Goal: Task Accomplishment & Management: Manage account settings

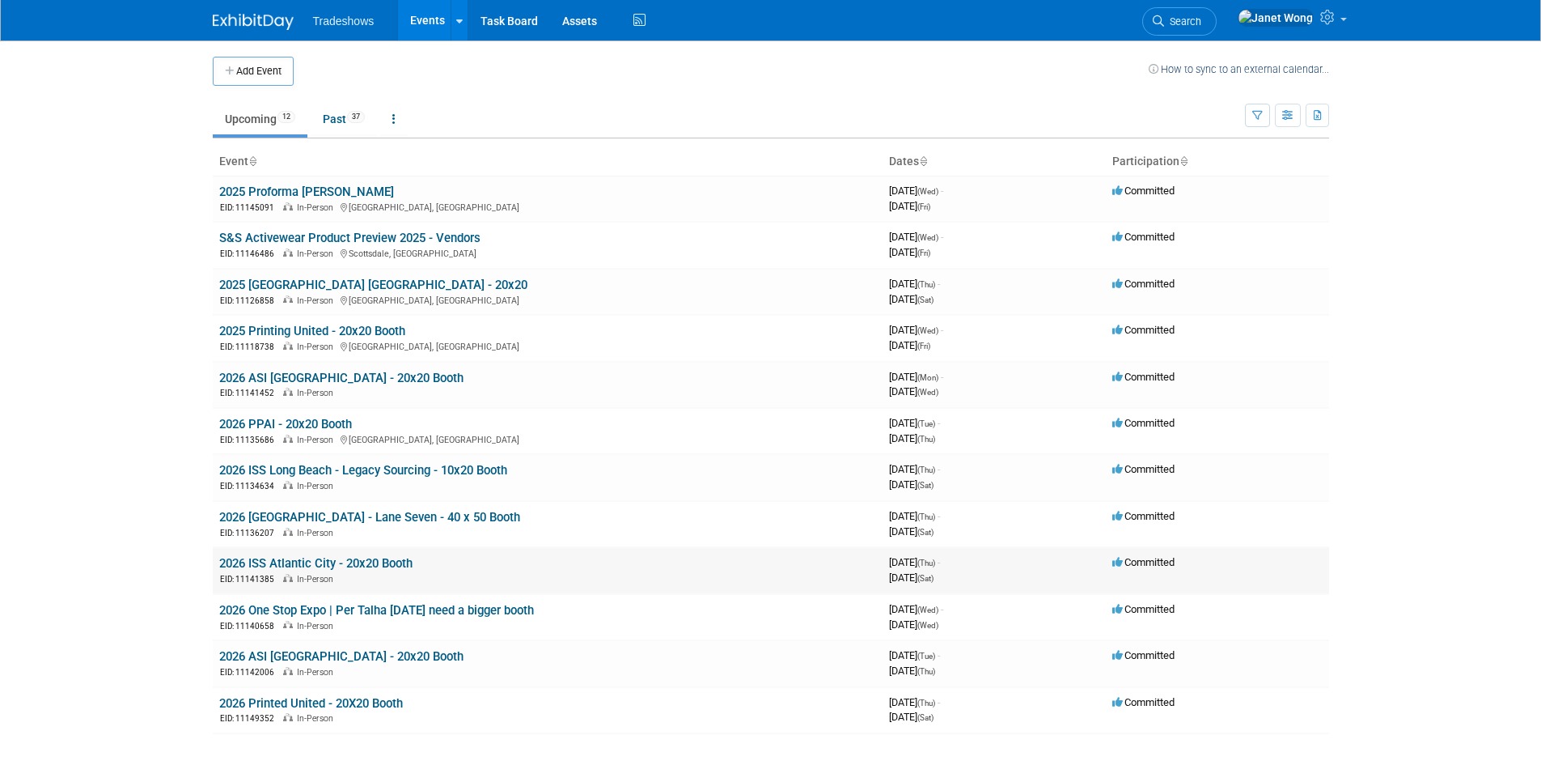
click at [290, 570] on link "2026 ISS Atlantic City - 20x20 Booth" at bounding box center [315, 563] width 193 height 15
click at [366, 182] on td "2025 Proforma Albrecht NSM EID: 11145091 In-Person Hot Springs, VA" at bounding box center [548, 199] width 670 height 46
click at [367, 190] on link "2025 Proforma [PERSON_NAME]" at bounding box center [306, 191] width 175 height 15
click at [305, 230] on td "S&S Activewear Product Preview 2025 - Vendors EID: 11146486 In-Person Scottsdal…" at bounding box center [548, 245] width 670 height 46
click at [302, 236] on link "S&S Activewear Product Preview 2025 - Vendors" at bounding box center [349, 238] width 261 height 15
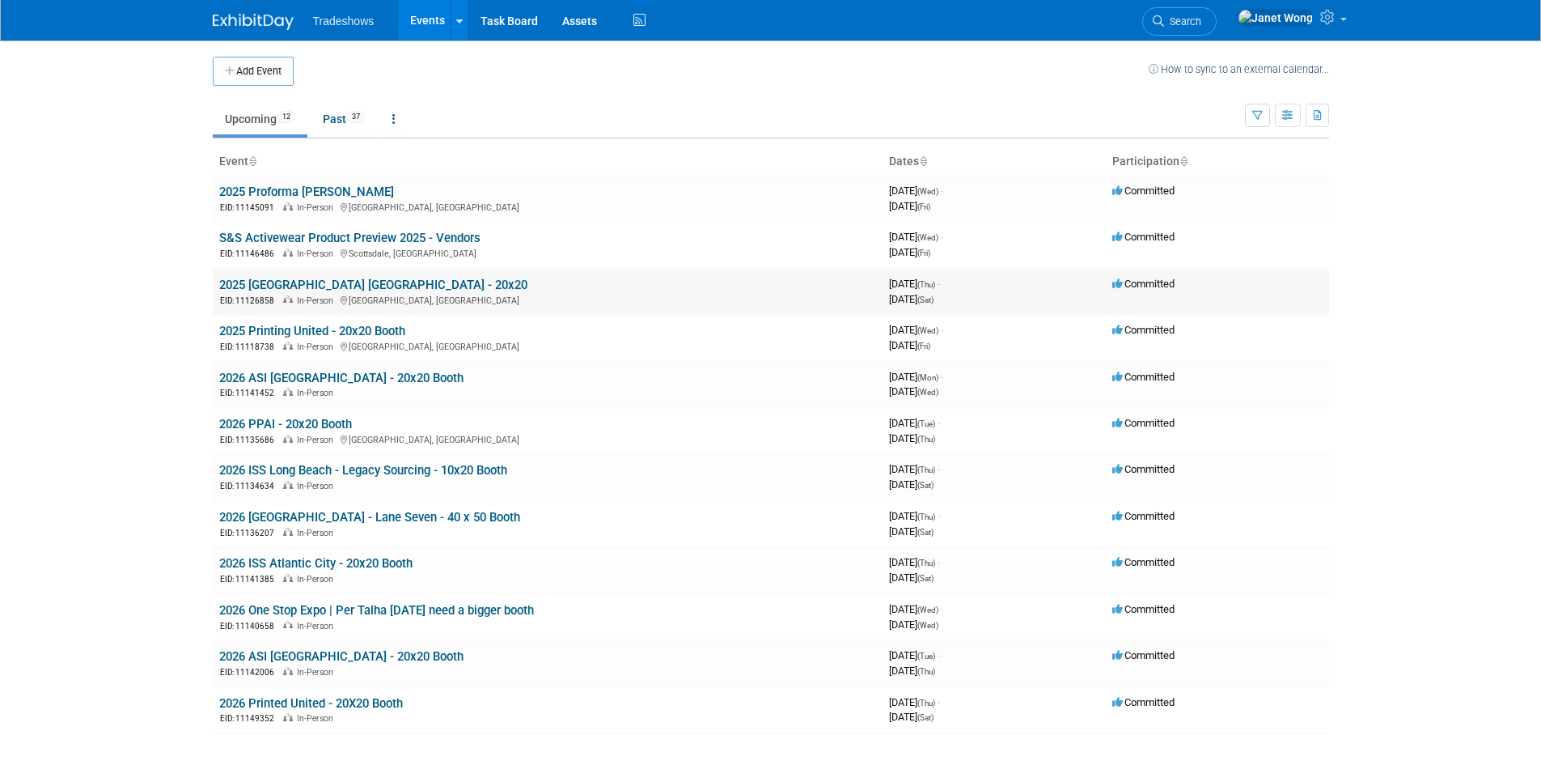
click at [299, 286] on link "2025 [GEOGRAPHIC_DATA] [GEOGRAPHIC_DATA] - 20x20" at bounding box center [373, 285] width 308 height 15
click at [356, 133] on link "Past 37" at bounding box center [344, 119] width 66 height 31
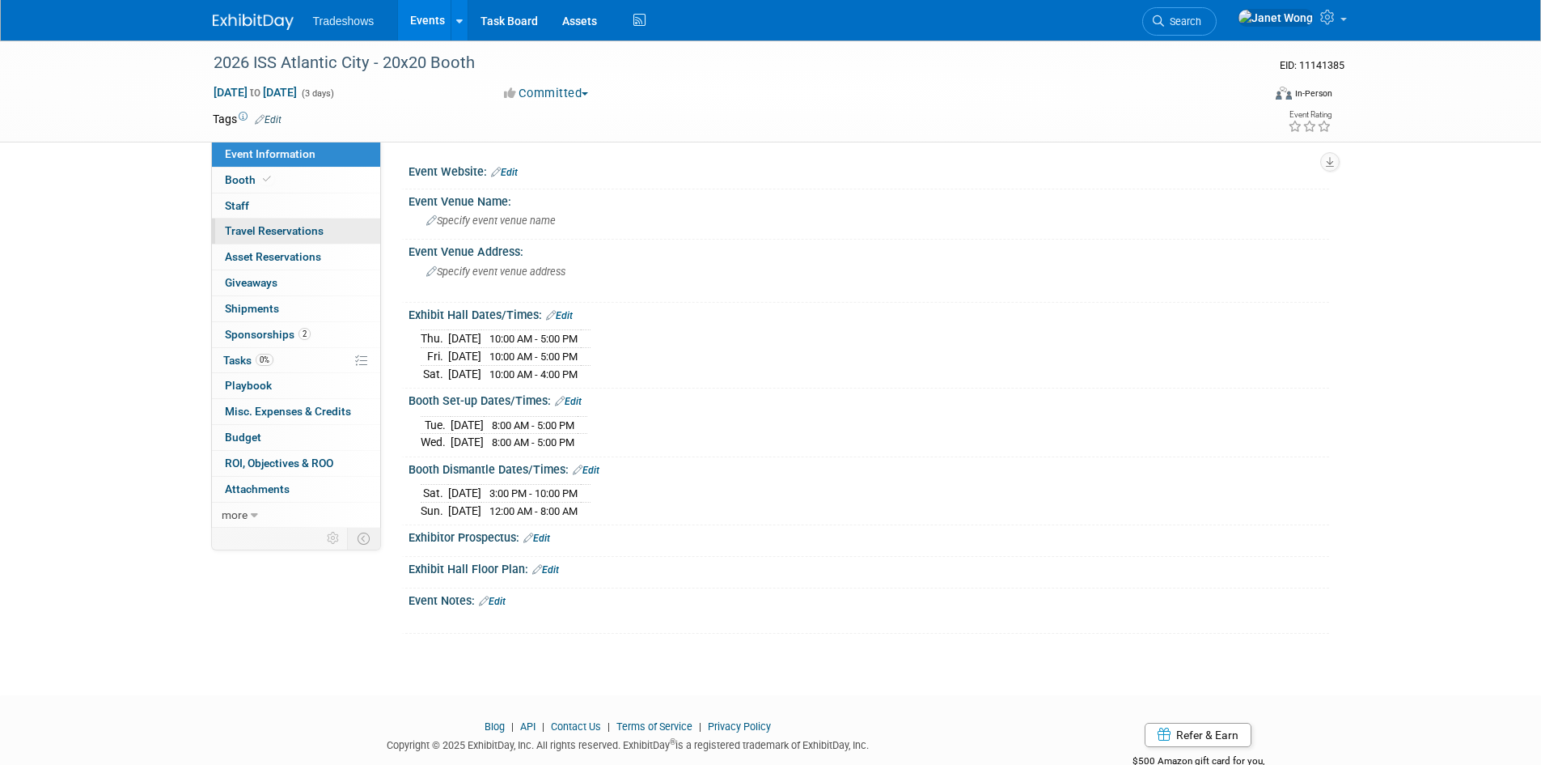
click at [267, 237] on span "Travel Reservations 0" at bounding box center [274, 230] width 99 height 13
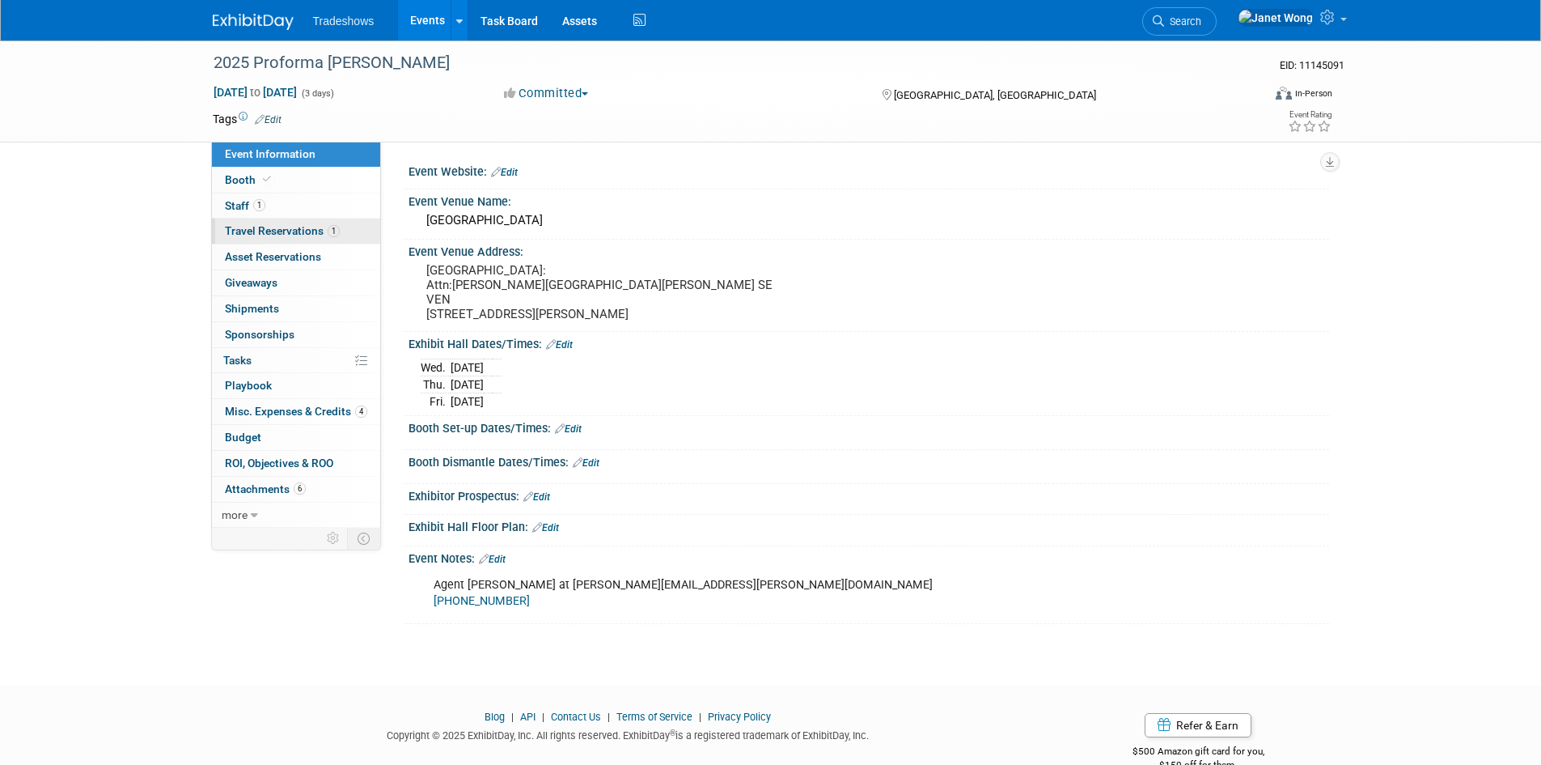
click at [266, 234] on span "Travel Reservations 1" at bounding box center [282, 230] width 115 height 13
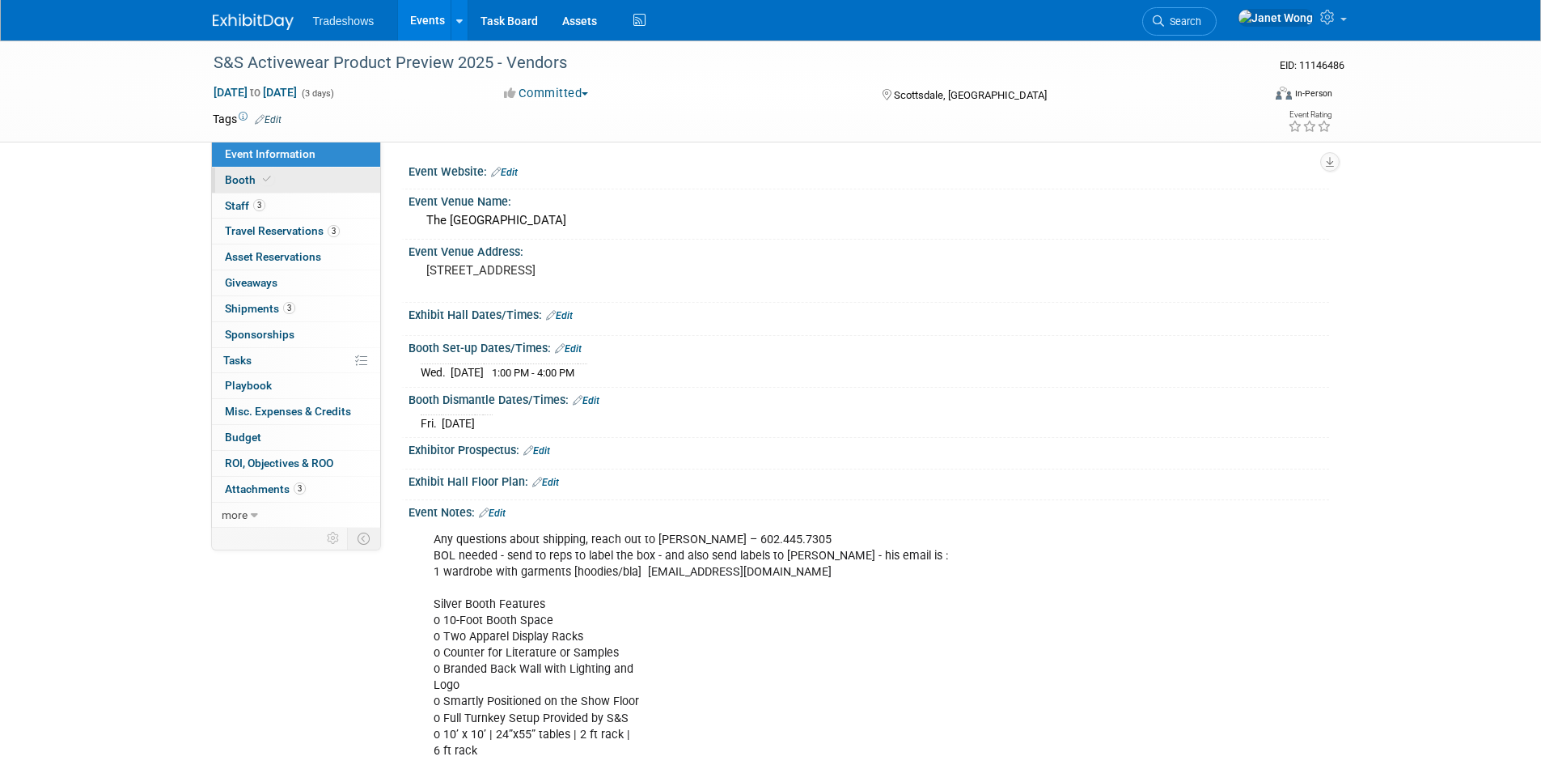
click at [251, 187] on link "Booth" at bounding box center [296, 179] width 168 height 25
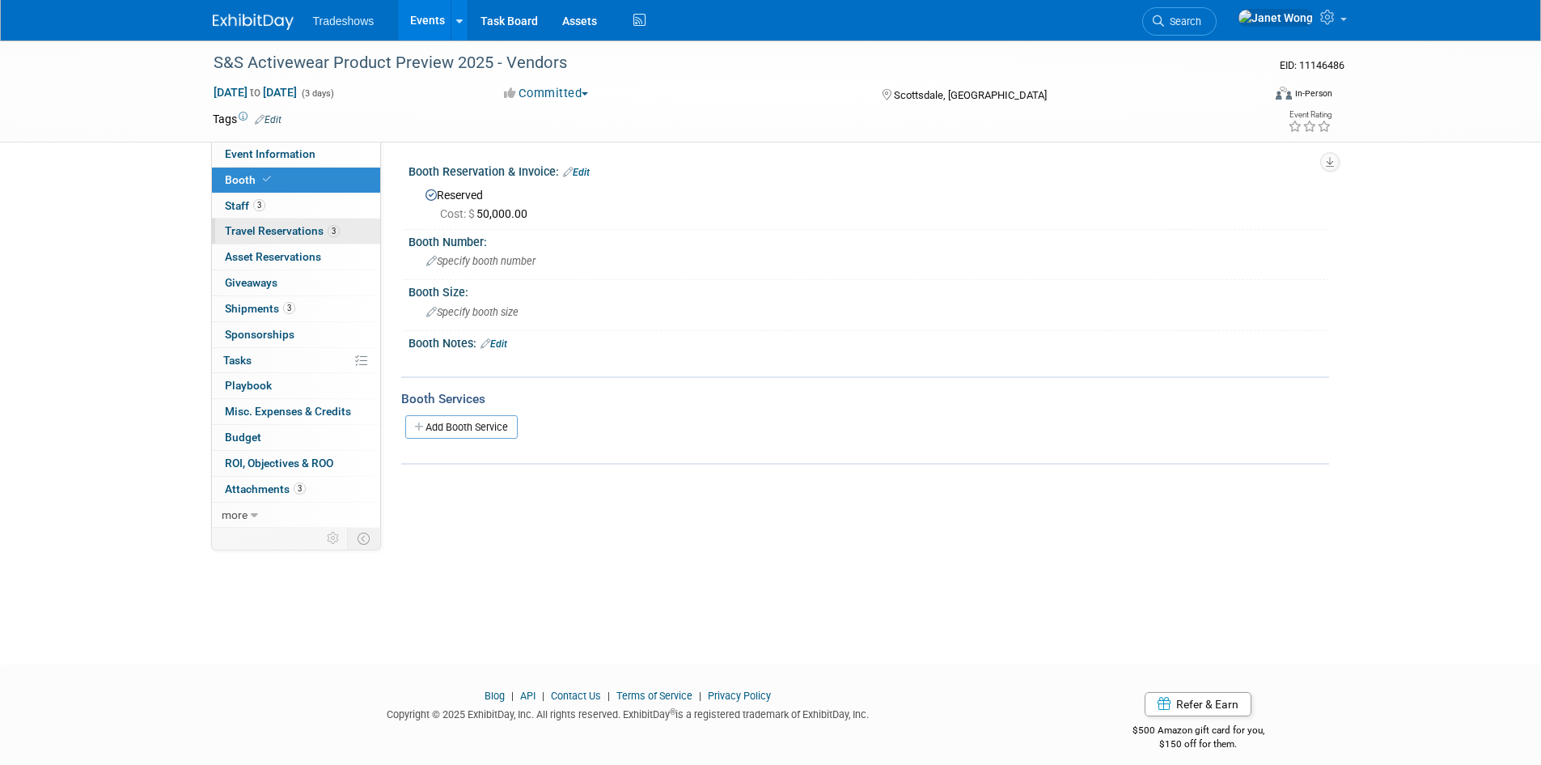
click at [307, 230] on span "Travel Reservations 3" at bounding box center [282, 230] width 115 height 13
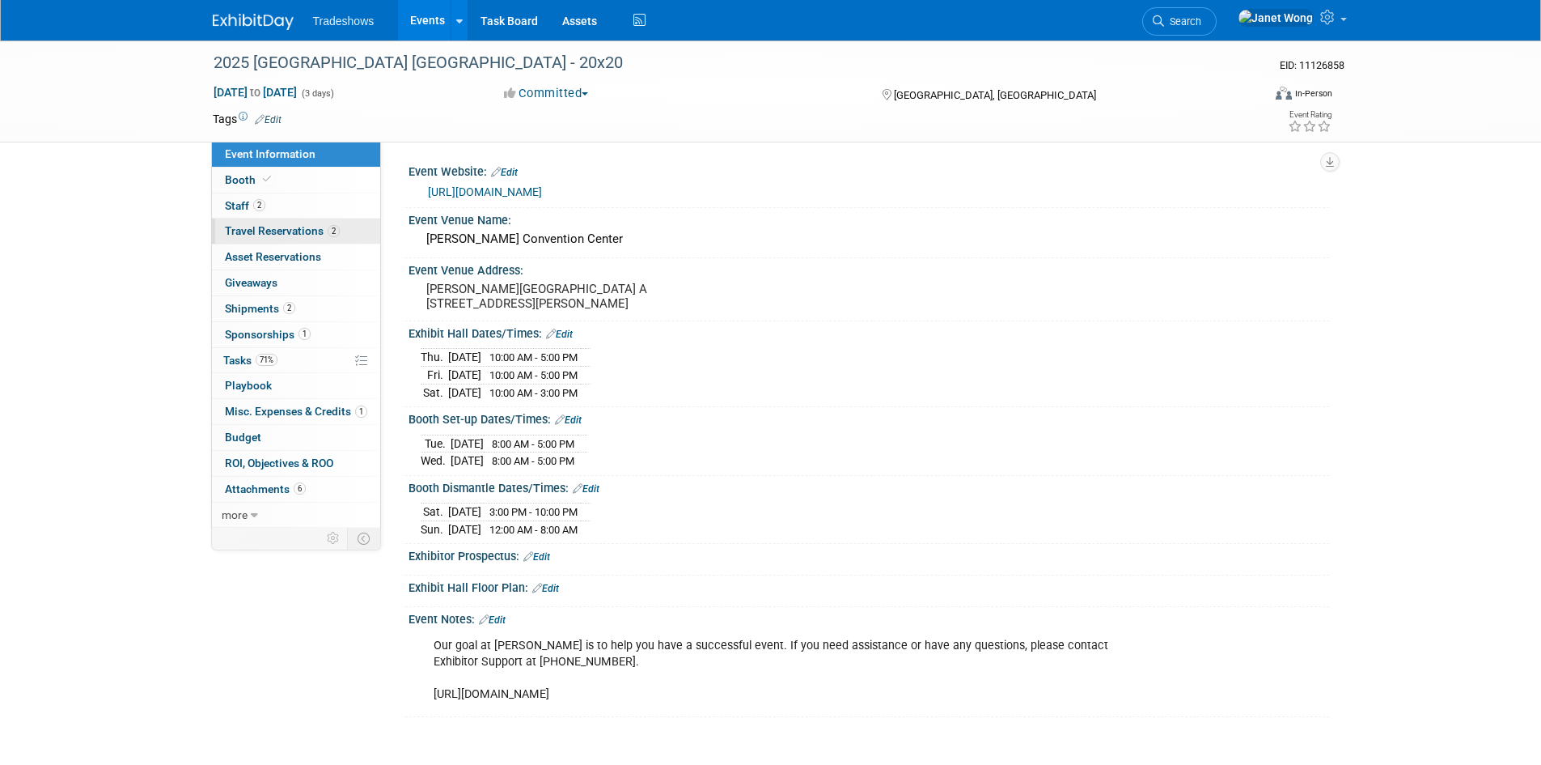
click at [287, 231] on span "Travel Reservations 2" at bounding box center [282, 230] width 115 height 13
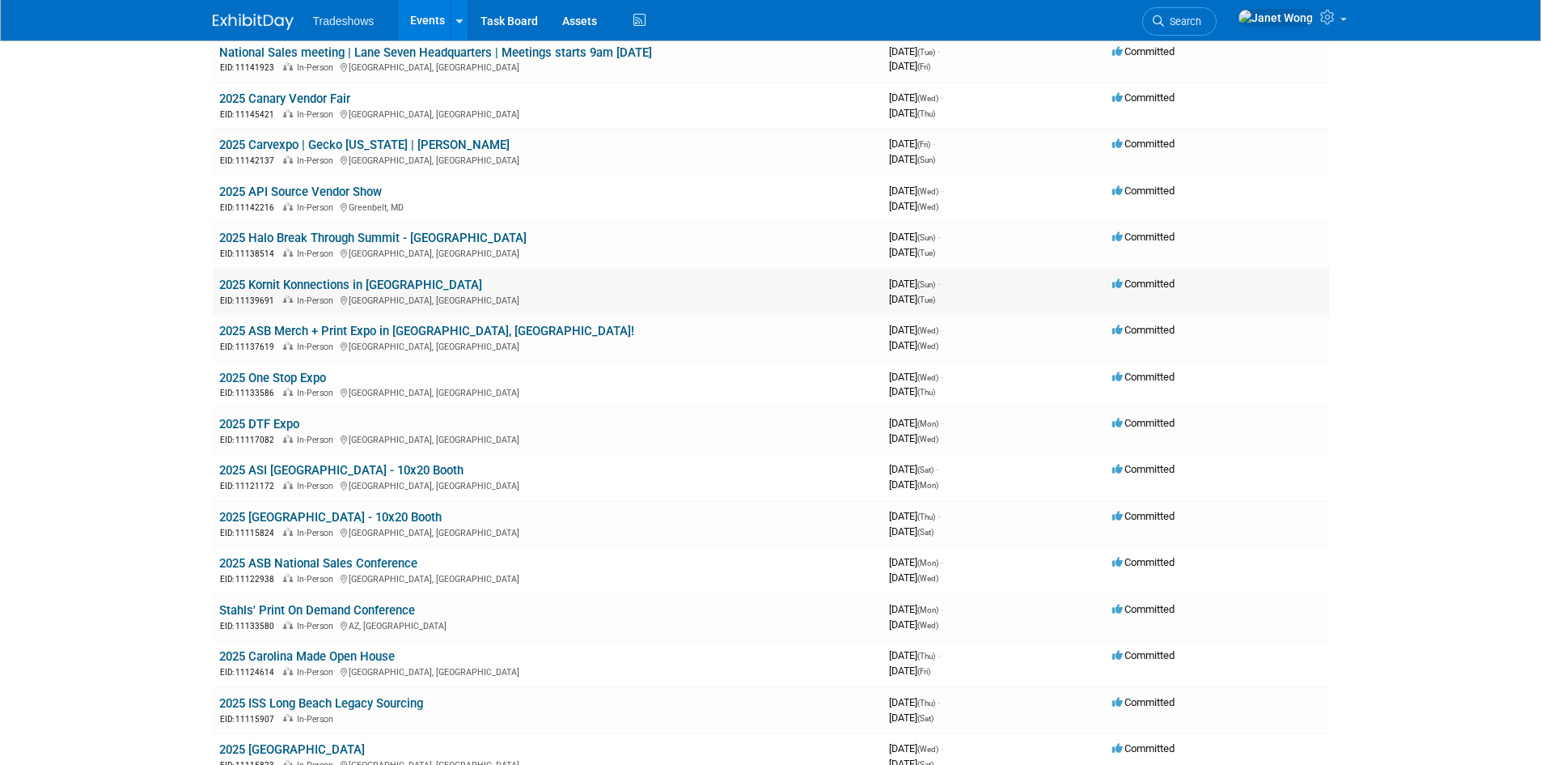
scroll to position [324, 0]
click at [449, 340] on link "2025 ASB Merch + Print Expo in Minneapolis, MN!" at bounding box center [426, 332] width 415 height 15
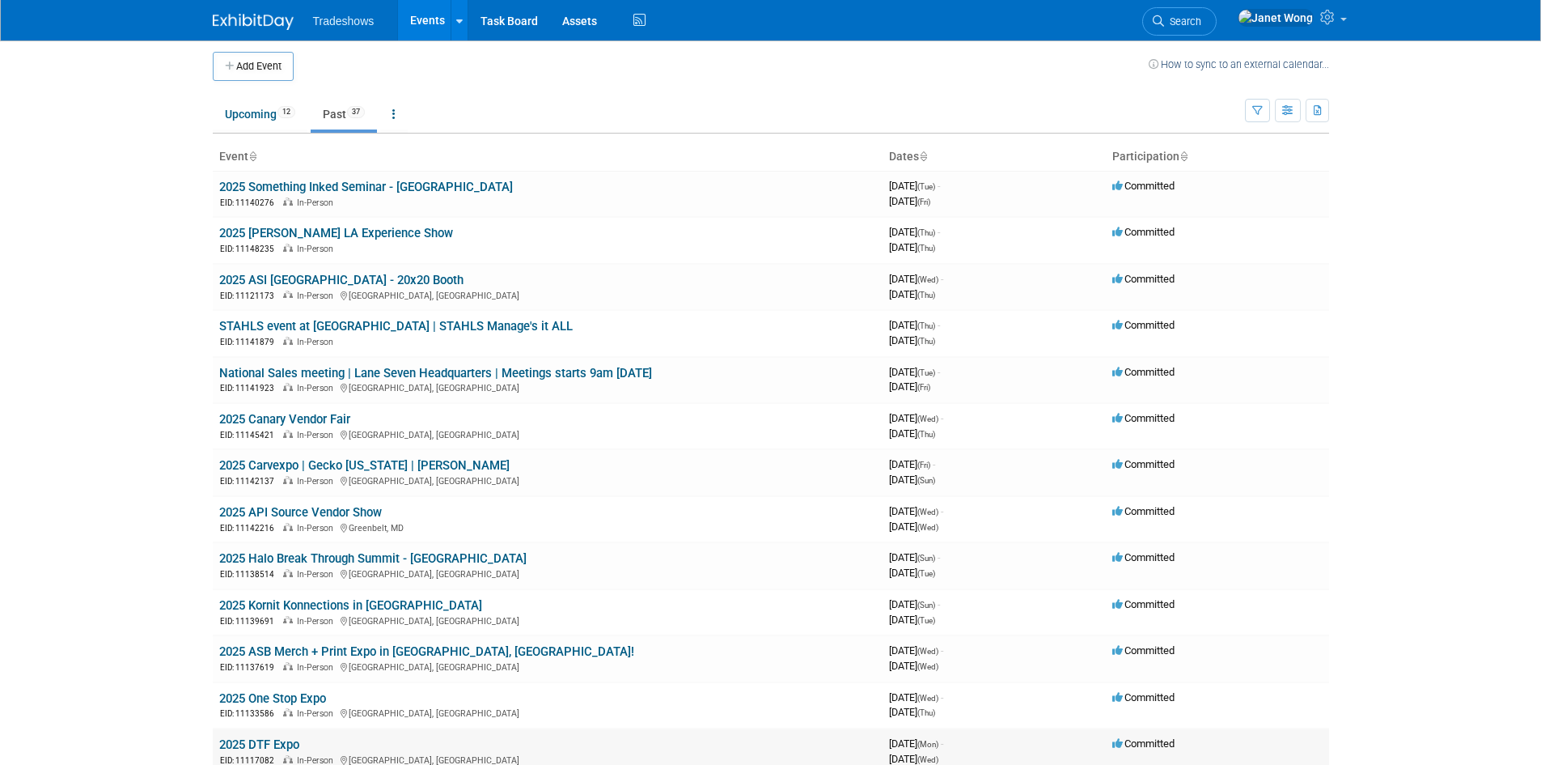
scroll to position [0, 0]
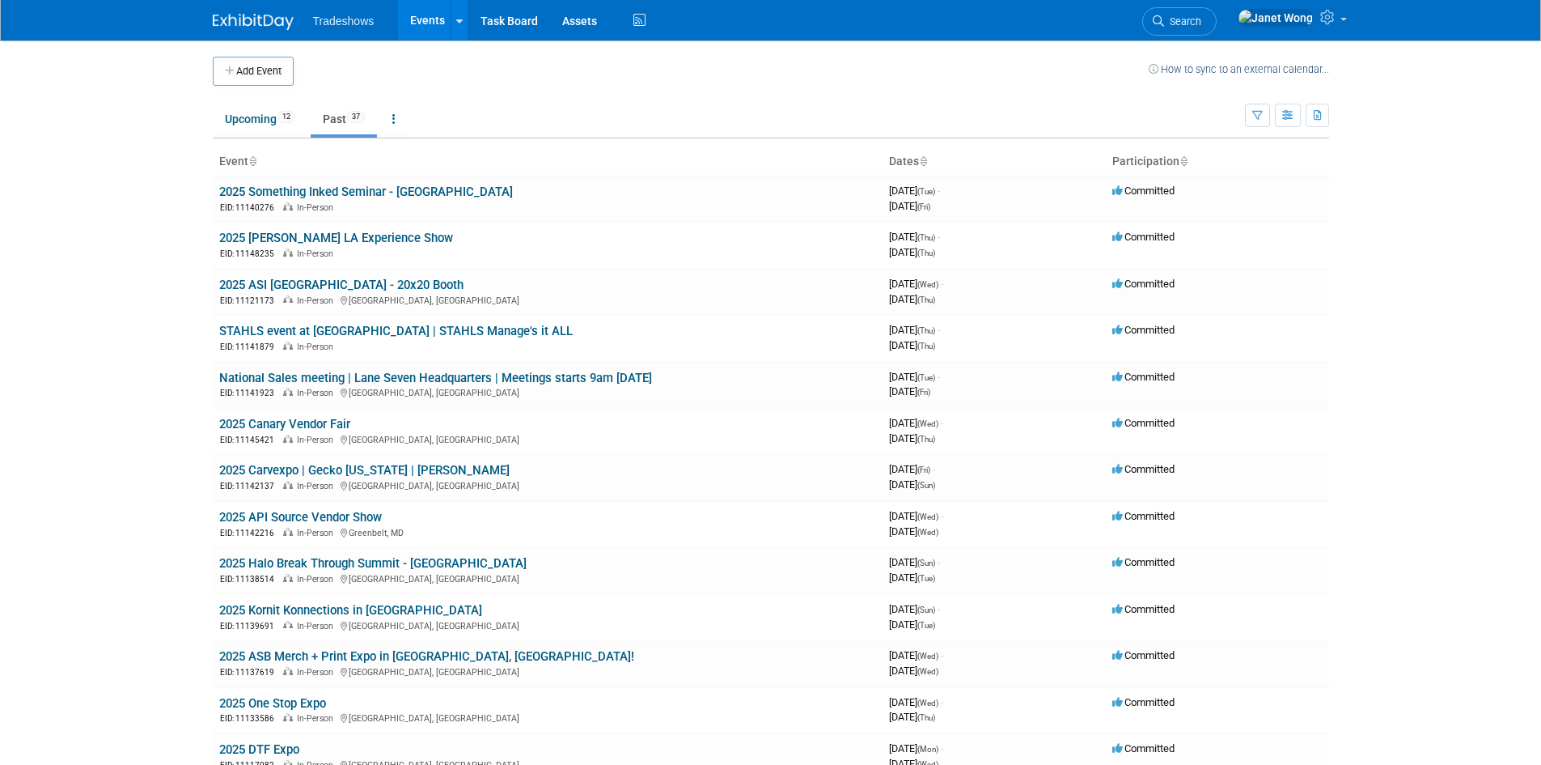
click at [926, 166] on icon at bounding box center [923, 162] width 8 height 11
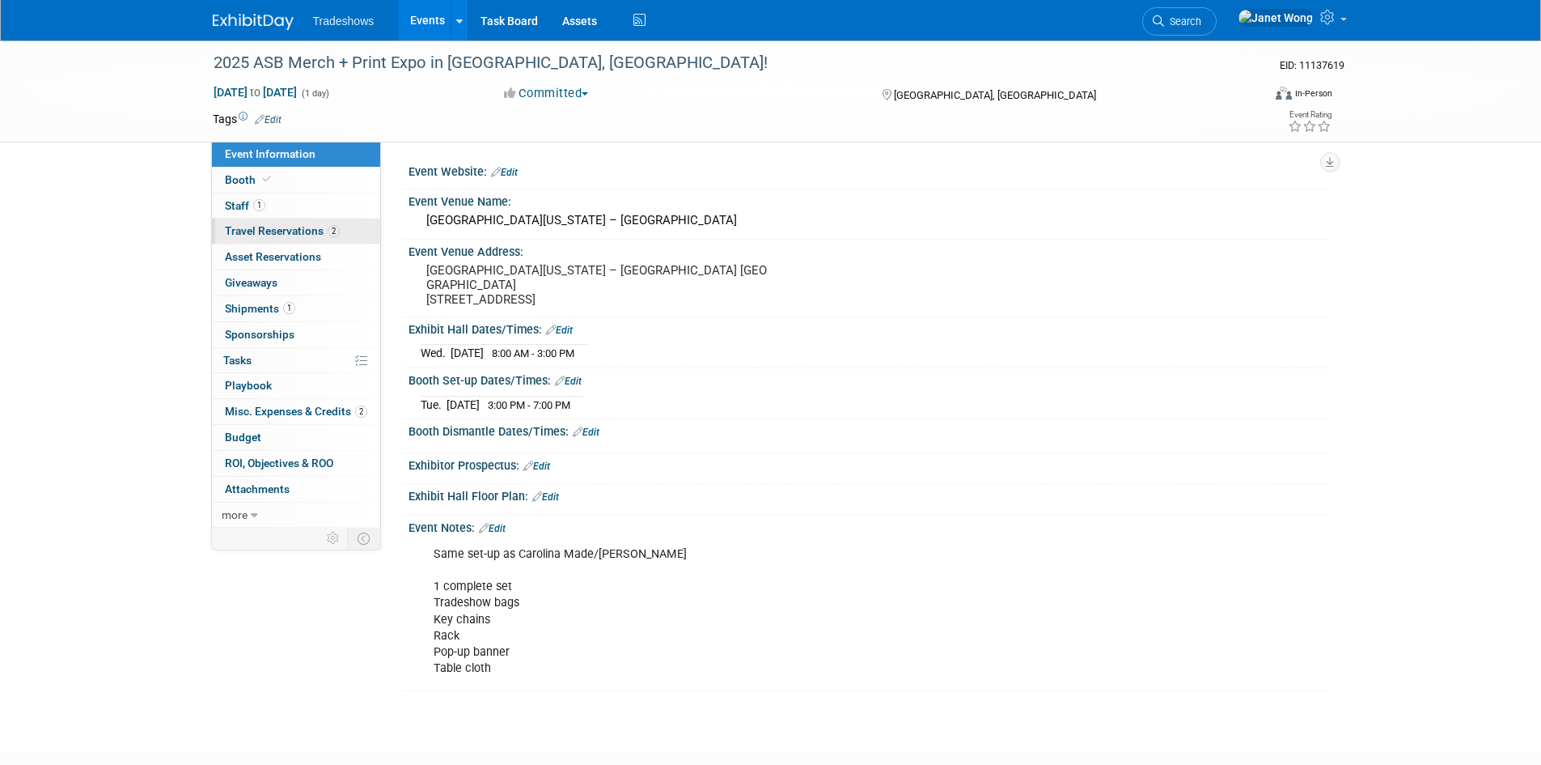
click at [287, 222] on link "2 Travel Reservations 2" at bounding box center [296, 230] width 168 height 25
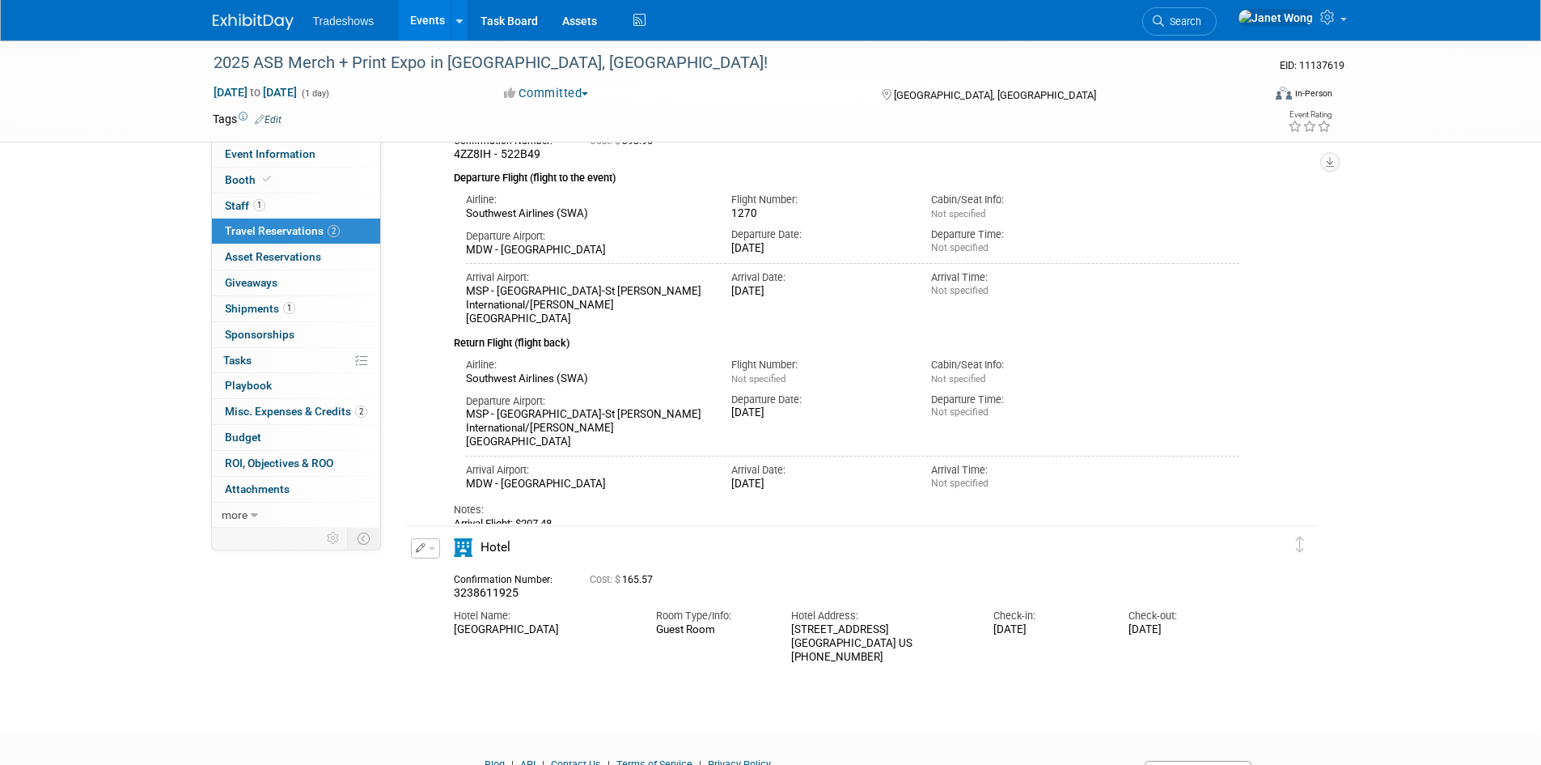
scroll to position [162, 0]
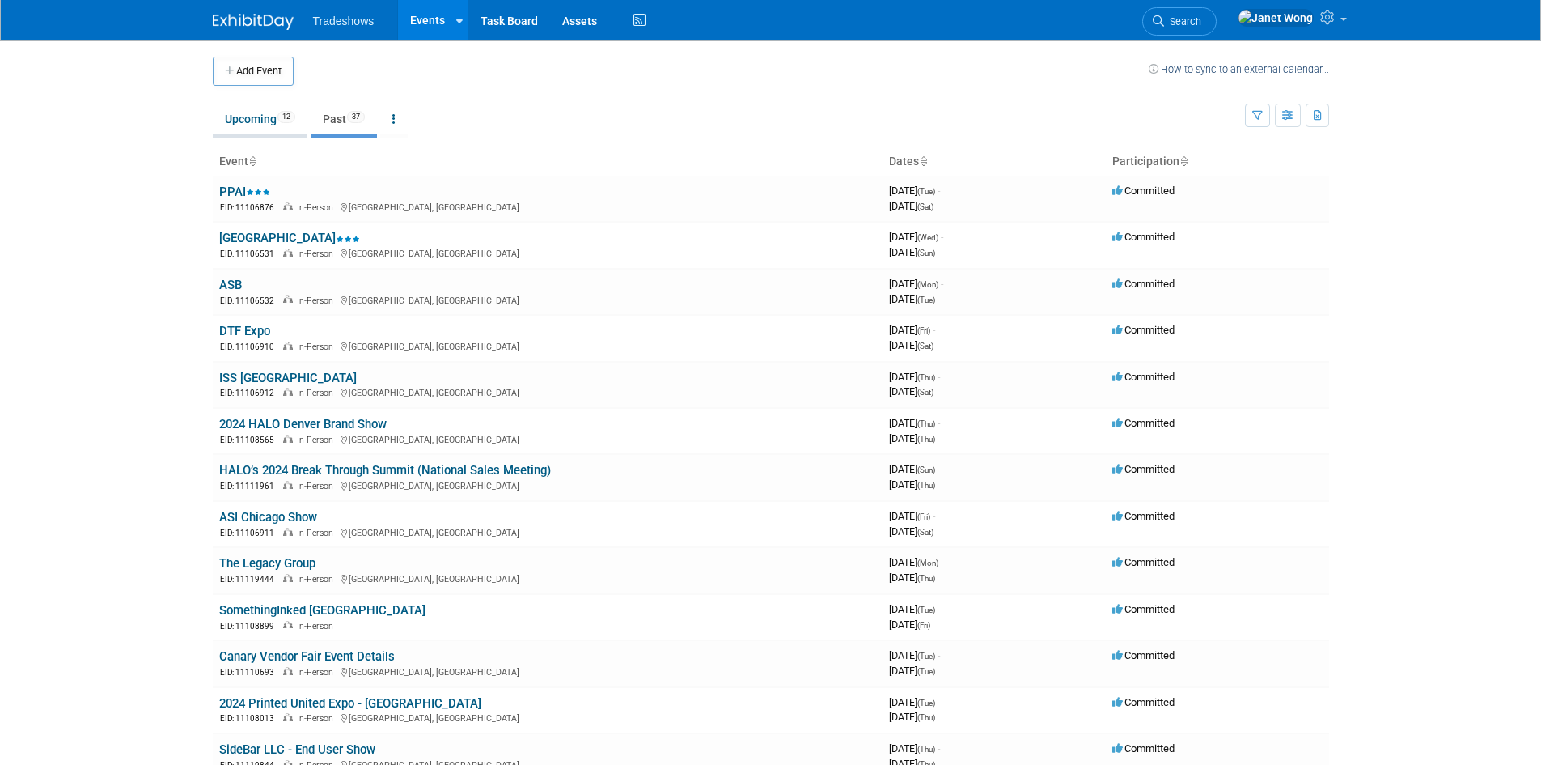
click at [252, 127] on link "Upcoming 12" at bounding box center [260, 119] width 95 height 31
